Goal: Transaction & Acquisition: Book appointment/travel/reservation

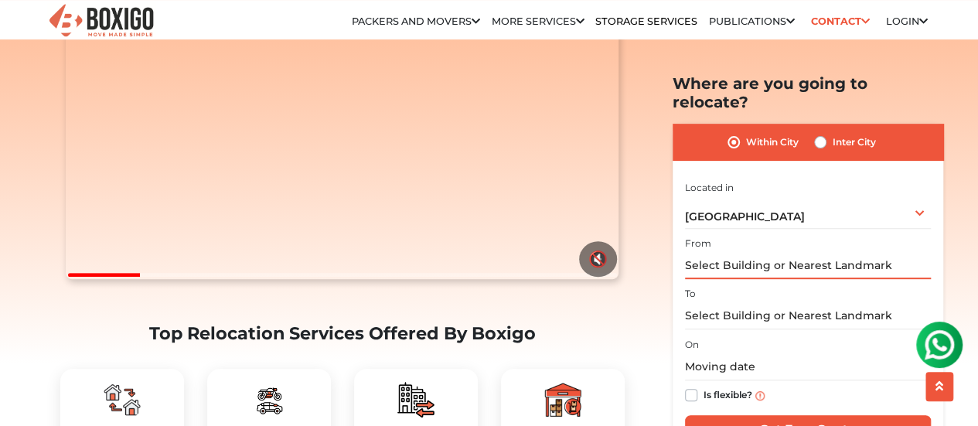
click at [758, 252] on input "text" at bounding box center [808, 265] width 246 height 27
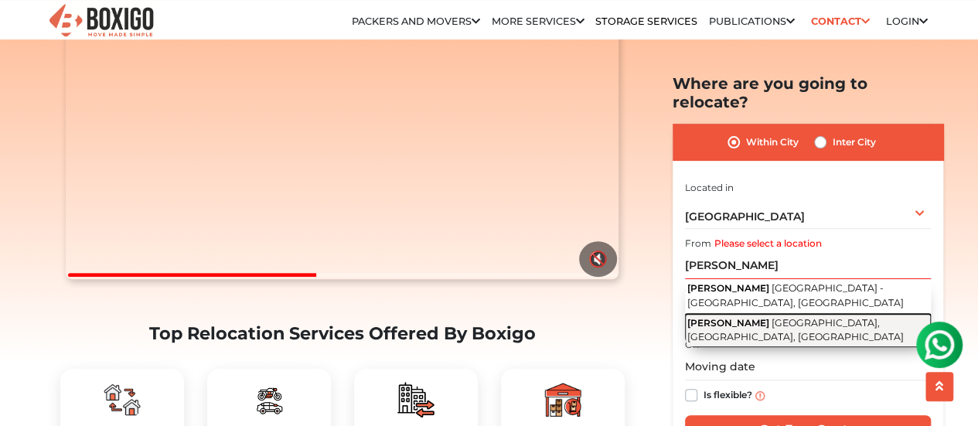
click at [785, 317] on span "[GEOGRAPHIC_DATA], [GEOGRAPHIC_DATA], [GEOGRAPHIC_DATA]" at bounding box center [795, 330] width 216 height 26
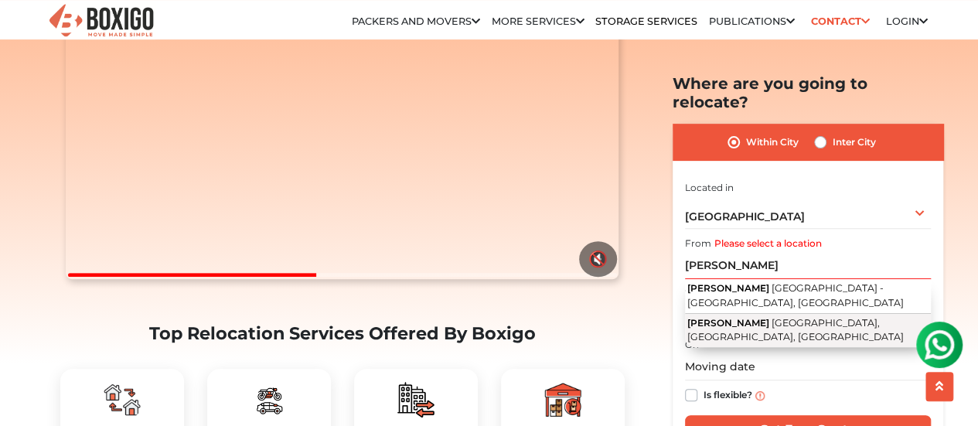
type input "[PERSON_NAME], [PERSON_NAME][GEOGRAPHIC_DATA], [GEOGRAPHIC_DATA], [GEOGRAPHIC_D…"
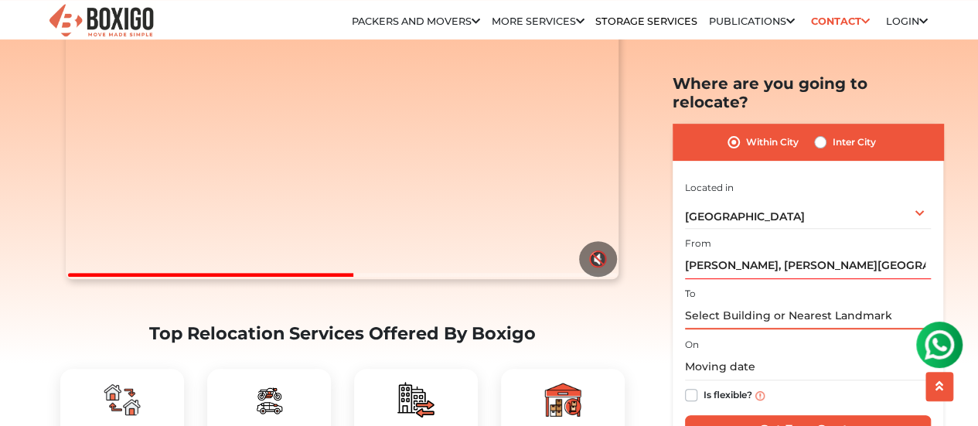
click at [741, 302] on input "text" at bounding box center [808, 315] width 246 height 27
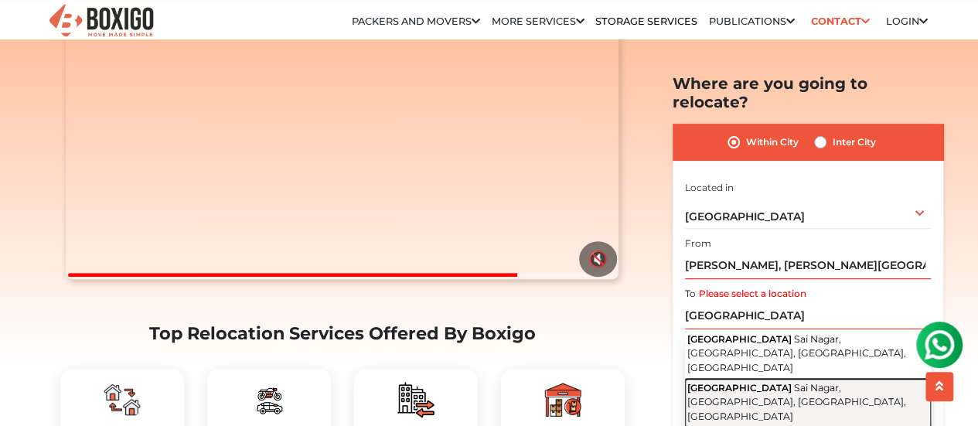
click at [778, 382] on span "Sai Nagar, [GEOGRAPHIC_DATA], [GEOGRAPHIC_DATA], [GEOGRAPHIC_DATA]" at bounding box center [796, 402] width 219 height 40
type input "[STREET_ADDRESS]"
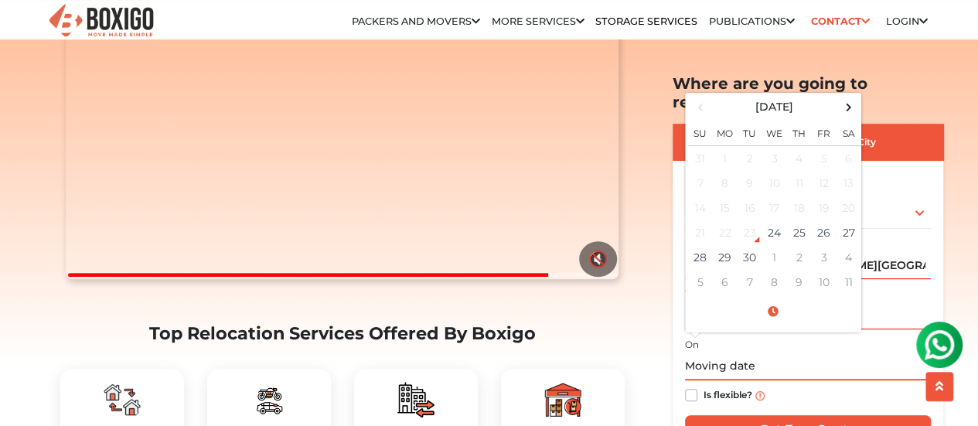
click at [787, 353] on input "text" at bounding box center [808, 366] width 246 height 27
click at [725, 245] on td "29" at bounding box center [725, 257] width 25 height 25
type input "09/29/2025 12:00 AM"
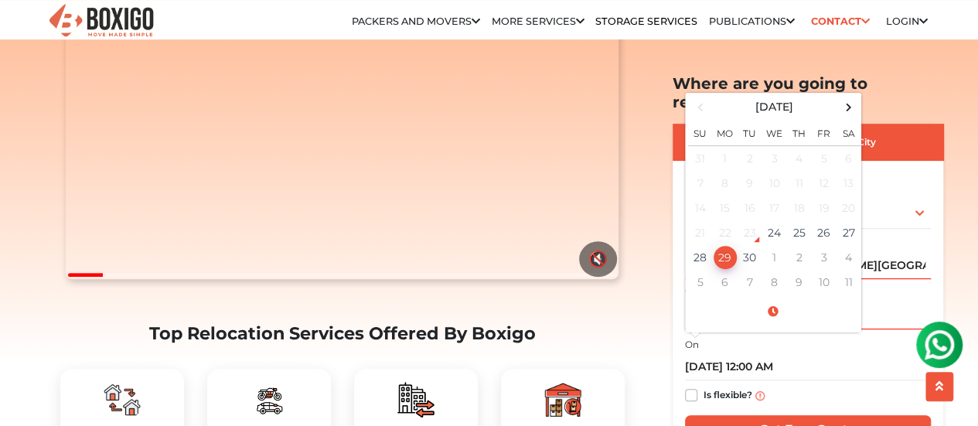
click at [703, 386] on label "Is flexible?" at bounding box center [727, 394] width 49 height 16
click at [693, 386] on input "Is flexible?" at bounding box center [691, 393] width 12 height 15
checkbox input "true"
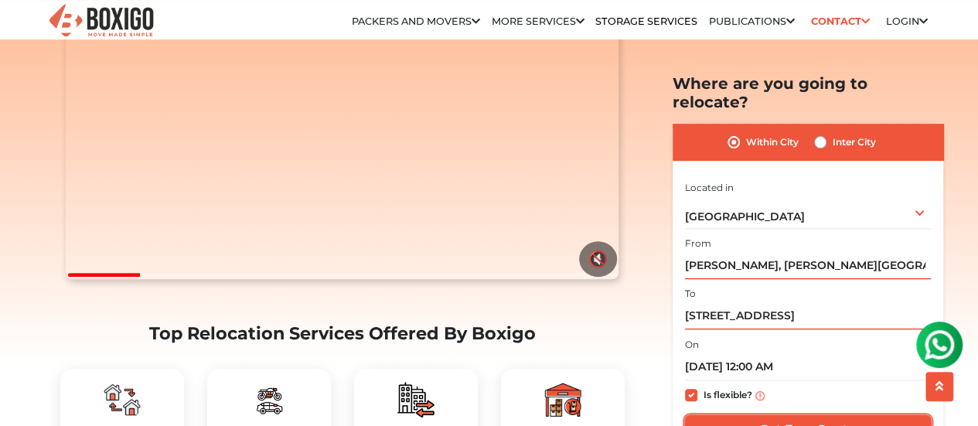
click at [775, 415] on input "Get Free Quote" at bounding box center [808, 429] width 246 height 29
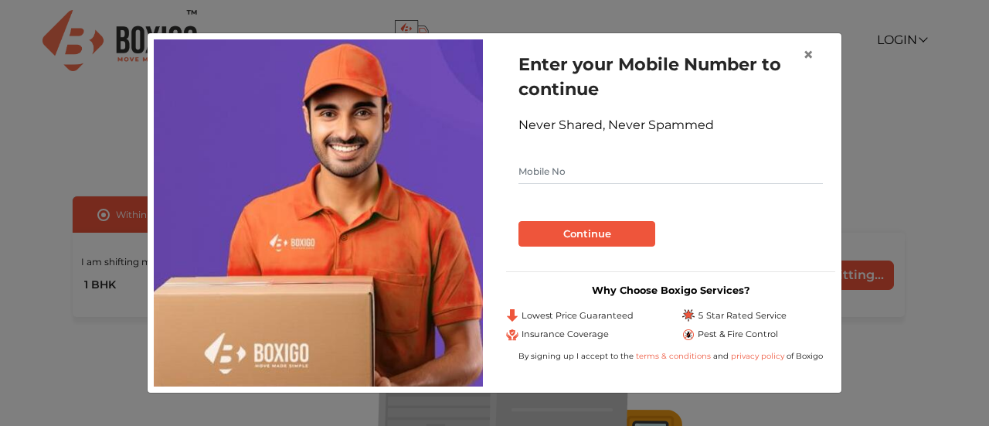
click at [612, 177] on input "text" at bounding box center [671, 171] width 305 height 25
click at [536, 168] on input "960073356" at bounding box center [671, 171] width 305 height 25
type input "9600073356"
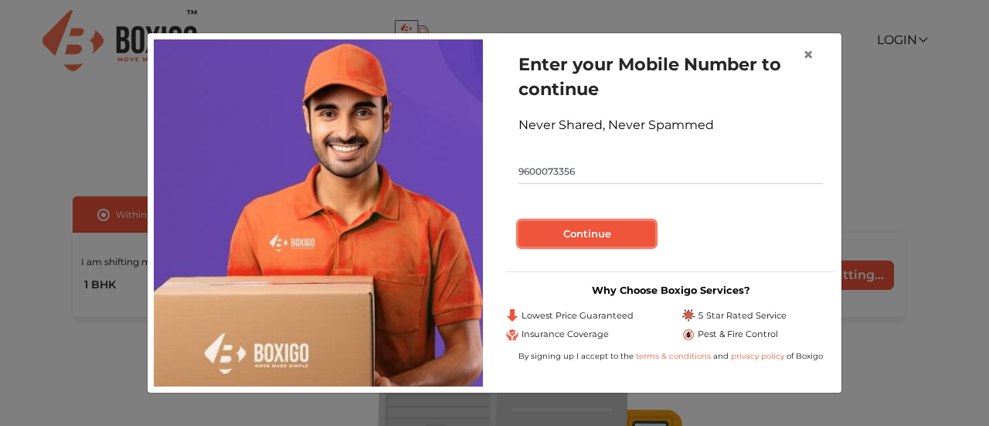
click at [576, 227] on button "Continue" at bounding box center [587, 234] width 137 height 26
